Goal: Information Seeking & Learning: Learn about a topic

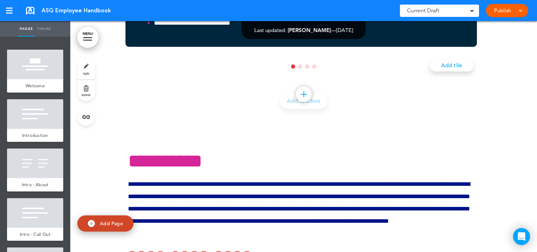
scroll to position [11133, 0]
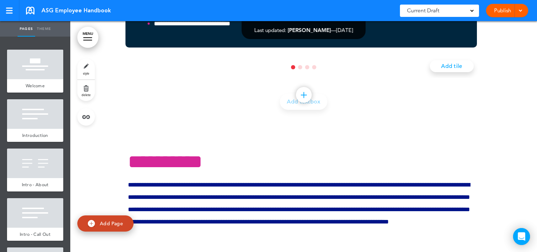
drag, startPoint x: 273, startPoint y: 45, endPoint x: 376, endPoint y: 158, distance: 152.3
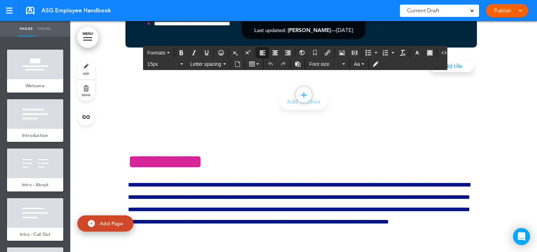
drag, startPoint x: 269, startPoint y: 46, endPoint x: 440, endPoint y: 267, distance: 278.8
click at [440, 251] on html "Checking url availability This handbook [GEOGRAPHIC_DATA] Settings Signatures C…" at bounding box center [268, 126] width 537 height 252
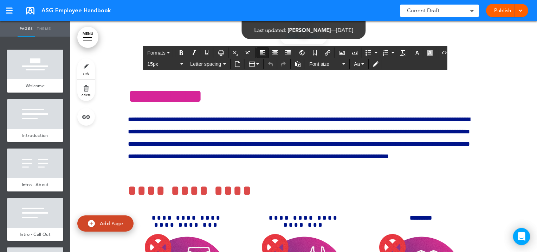
scroll to position [11198, 0]
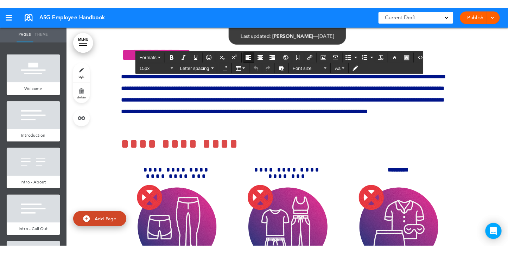
scroll to position [11237, 0]
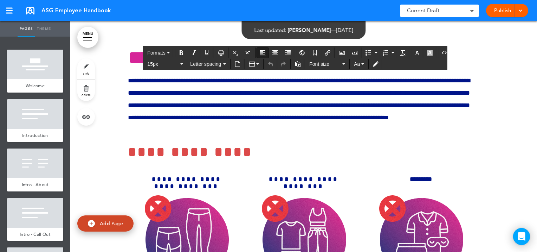
drag, startPoint x: 271, startPoint y: 102, endPoint x: 419, endPoint y: 147, distance: 154.0
copy td "**********"
